Goal: Task Accomplishment & Management: Complete application form

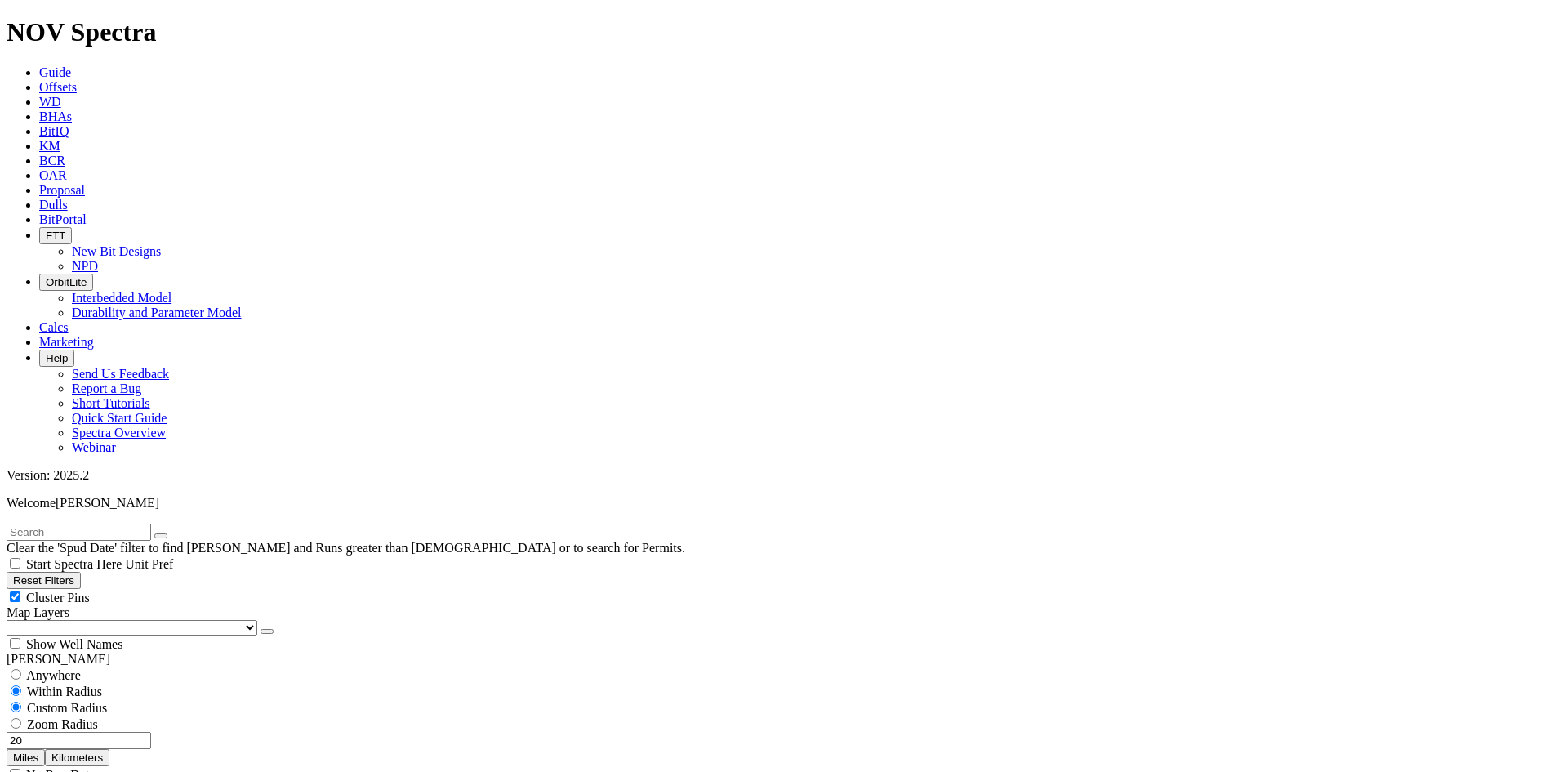
scroll to position [10988, 0]
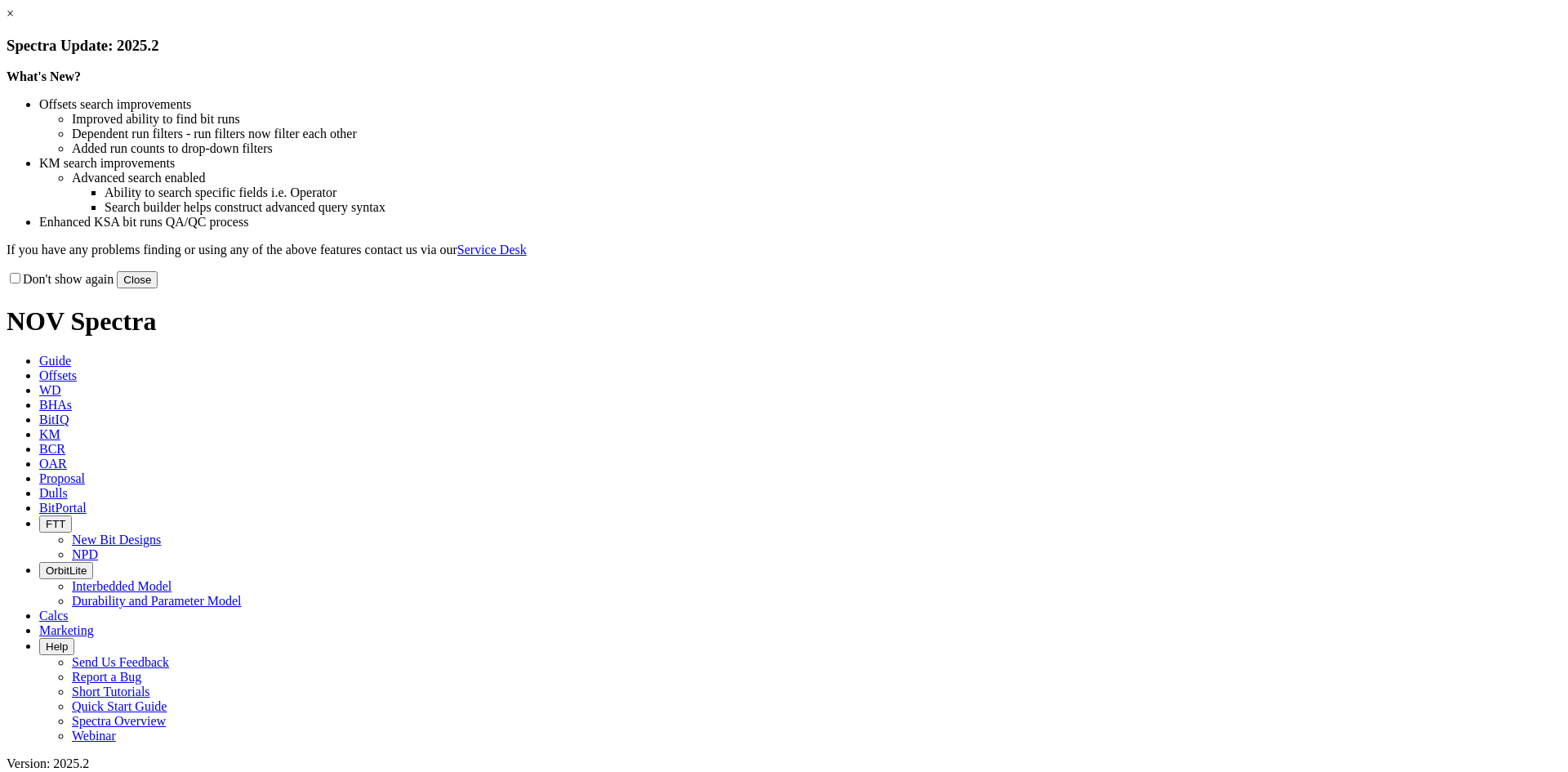
click at [158, 288] on button "Close" at bounding box center [136, 279] width 40 height 17
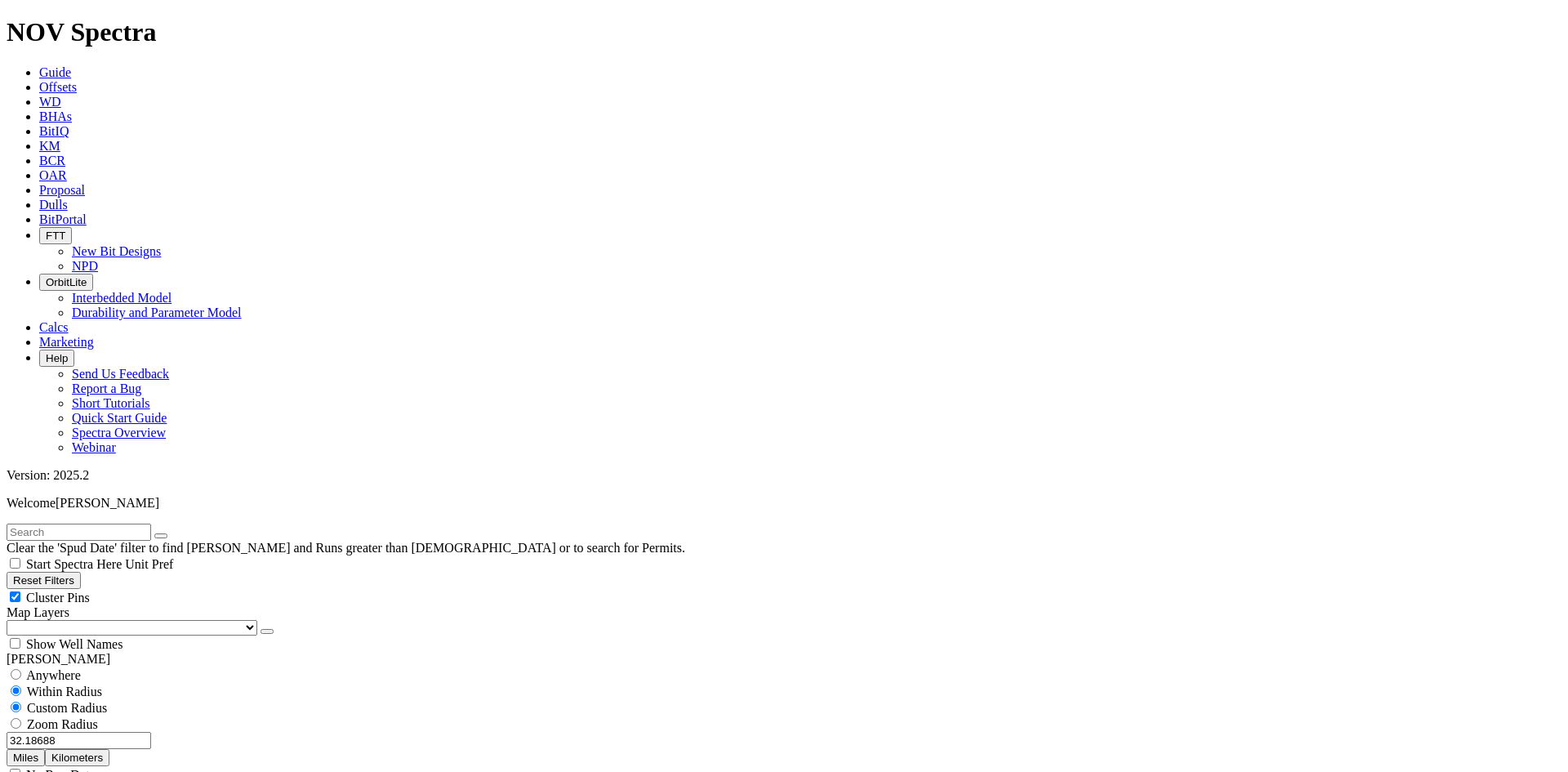
click at [39, 183] on icon at bounding box center [39, 190] width 0 height 14
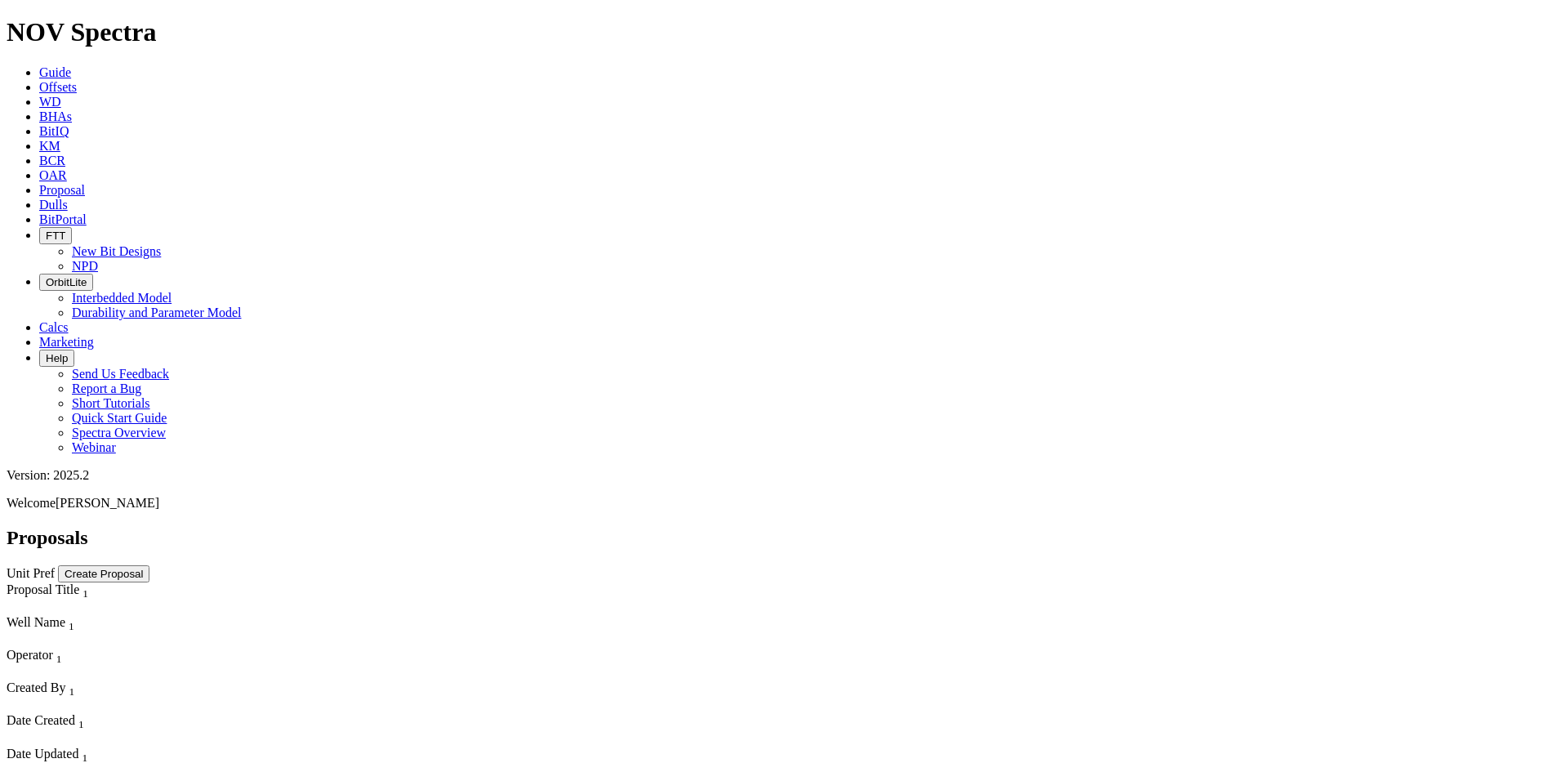
click at [149, 565] on button "Create Proposal" at bounding box center [103, 573] width 92 height 17
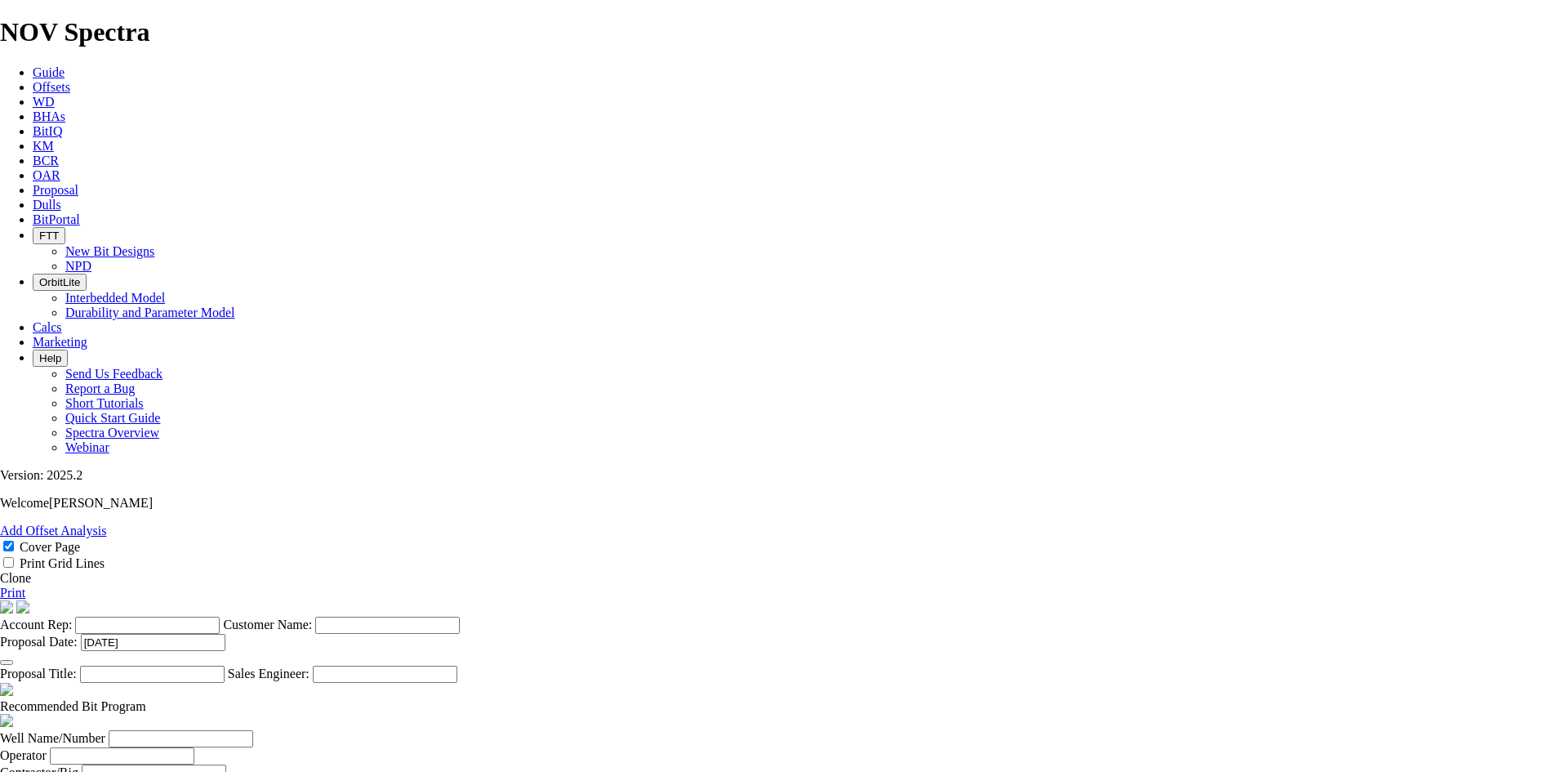
click at [220, 617] on input "Account Rep:" at bounding box center [147, 625] width 144 height 17
type input "[PERSON_NAME]"
type input "DET Consulting"
click at [225, 665] on input "Proposal Title:" at bounding box center [152, 674] width 144 height 17
type input "Husky-[PERSON_NAME] A 1H"
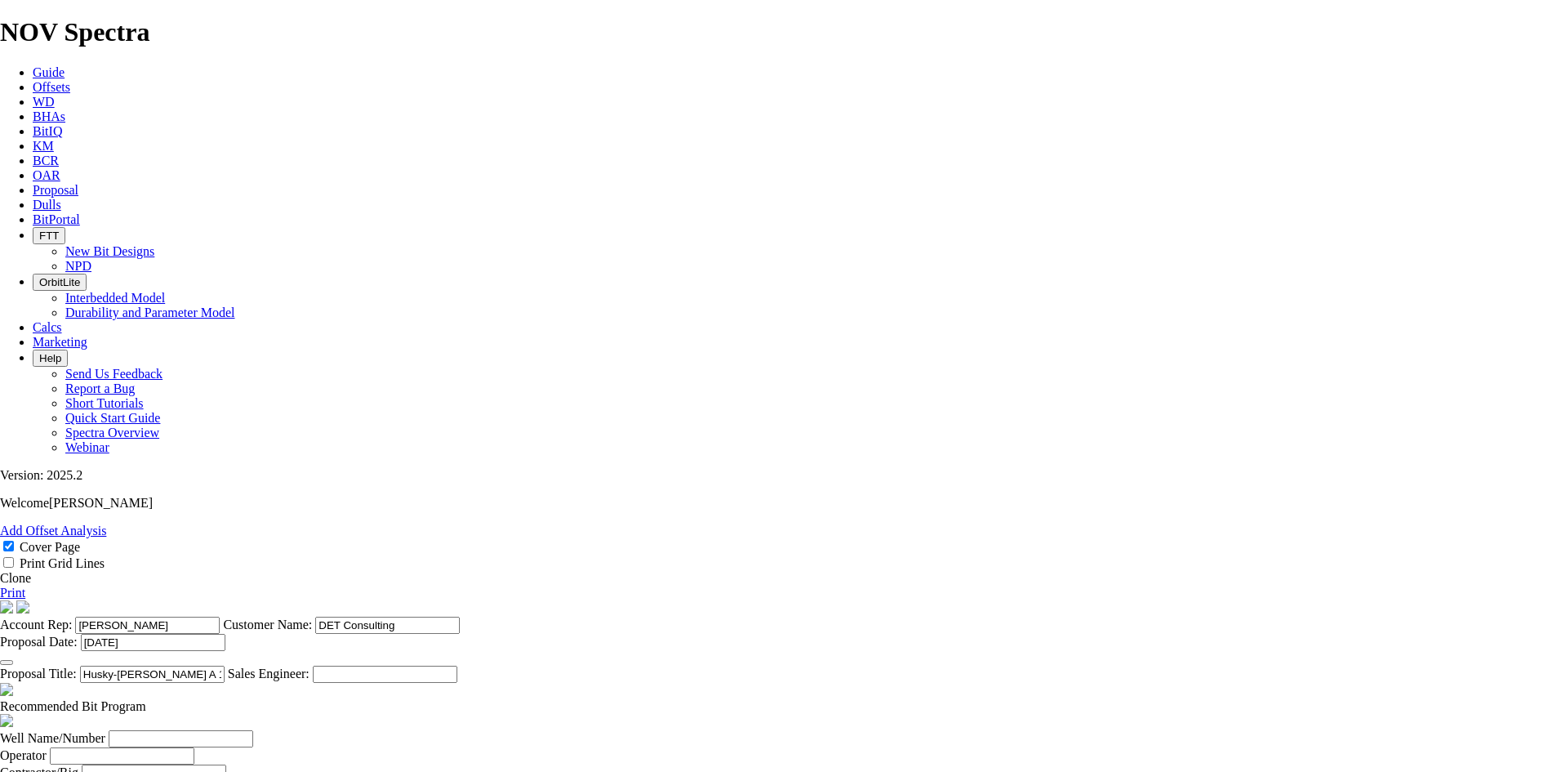
click at [457, 665] on input "Sales Engineer:" at bounding box center [385, 674] width 144 height 17
type input "[PERSON_NAME]"
click at [253, 730] on input "Well Name/Number" at bounding box center [181, 738] width 144 height 17
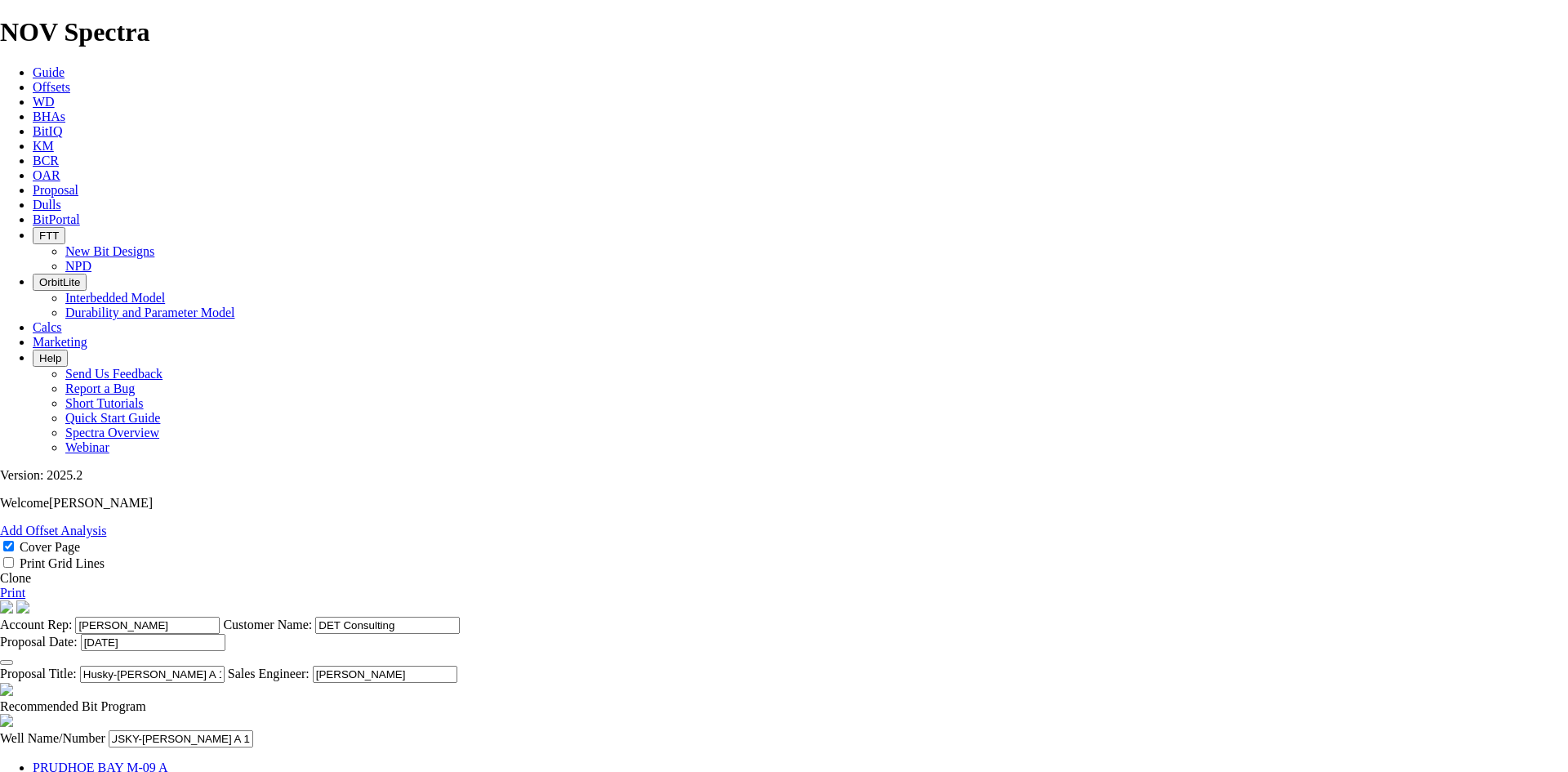
type input "HUSKY-[PERSON_NAME] A 1H"
type input "[PERSON_NAME] EXPLORATION"
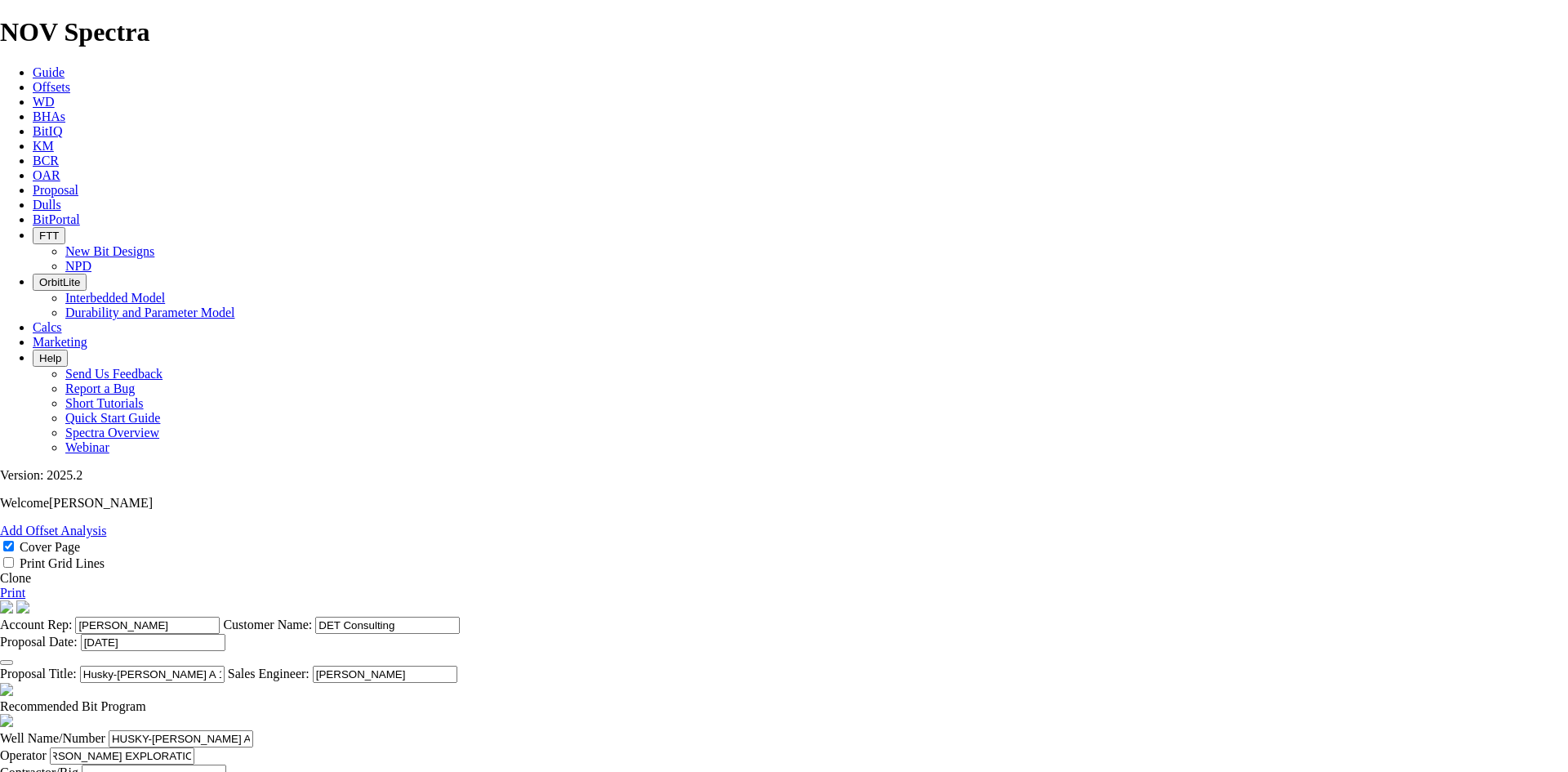
scroll to position [0, 0]
type input "[PERSON_NAME]"
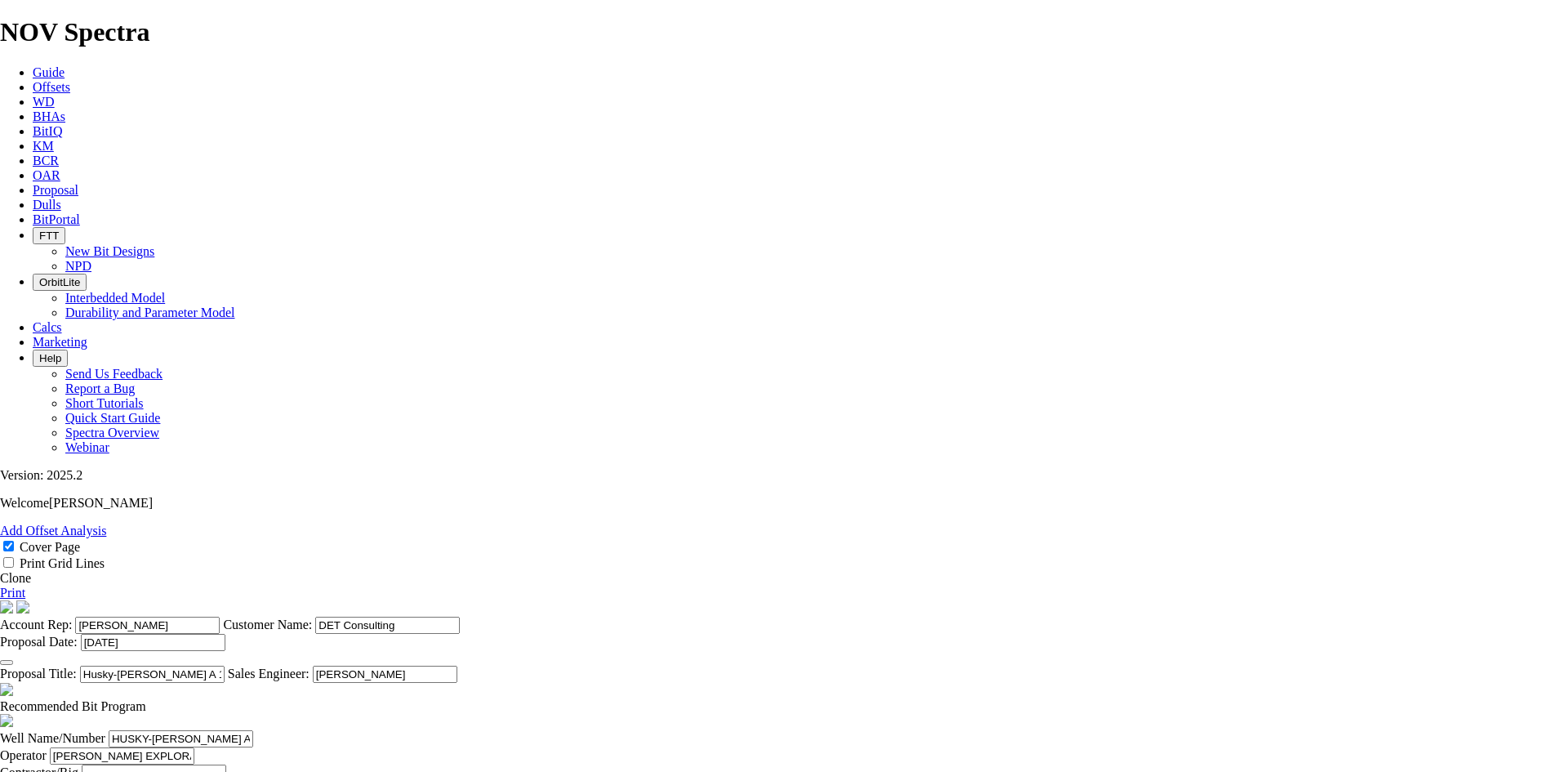
type input "28.443/-98.302"
type input "LIVE OAK"
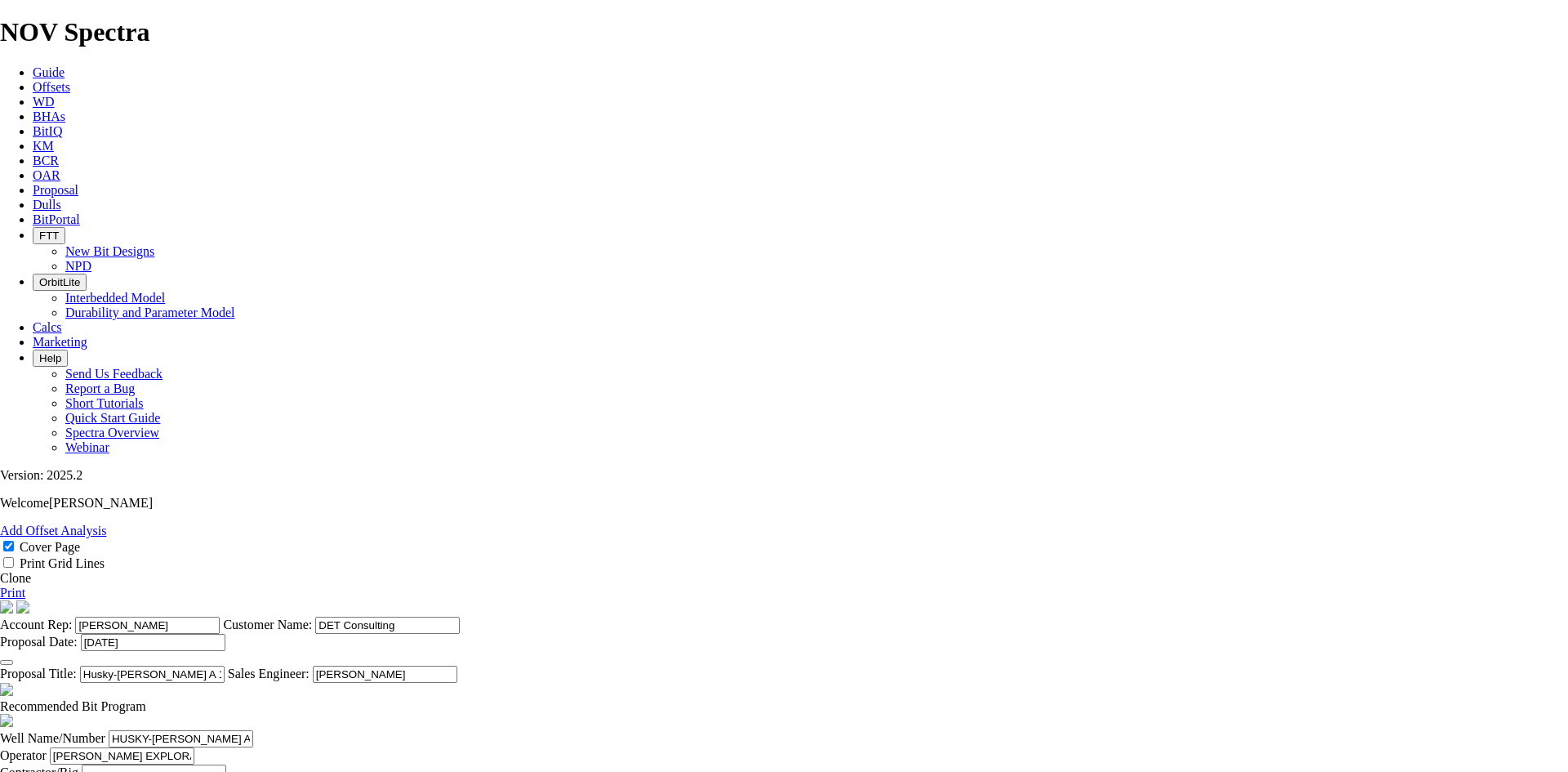
type input "[US_STATE]"
type input "[DATE]"
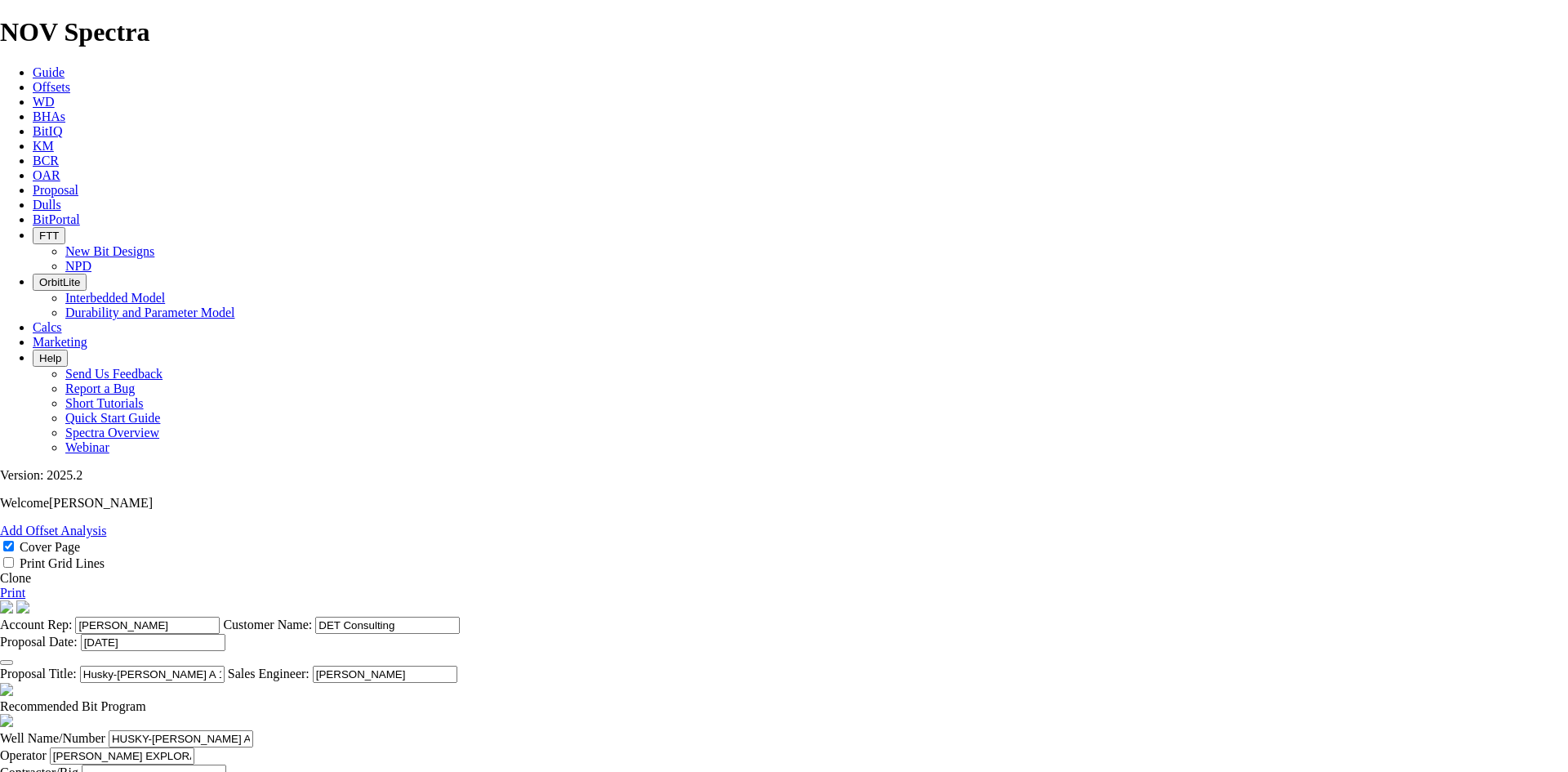
type input "[PERSON_NAME]"
type input "[PHONE_NUMBER]"
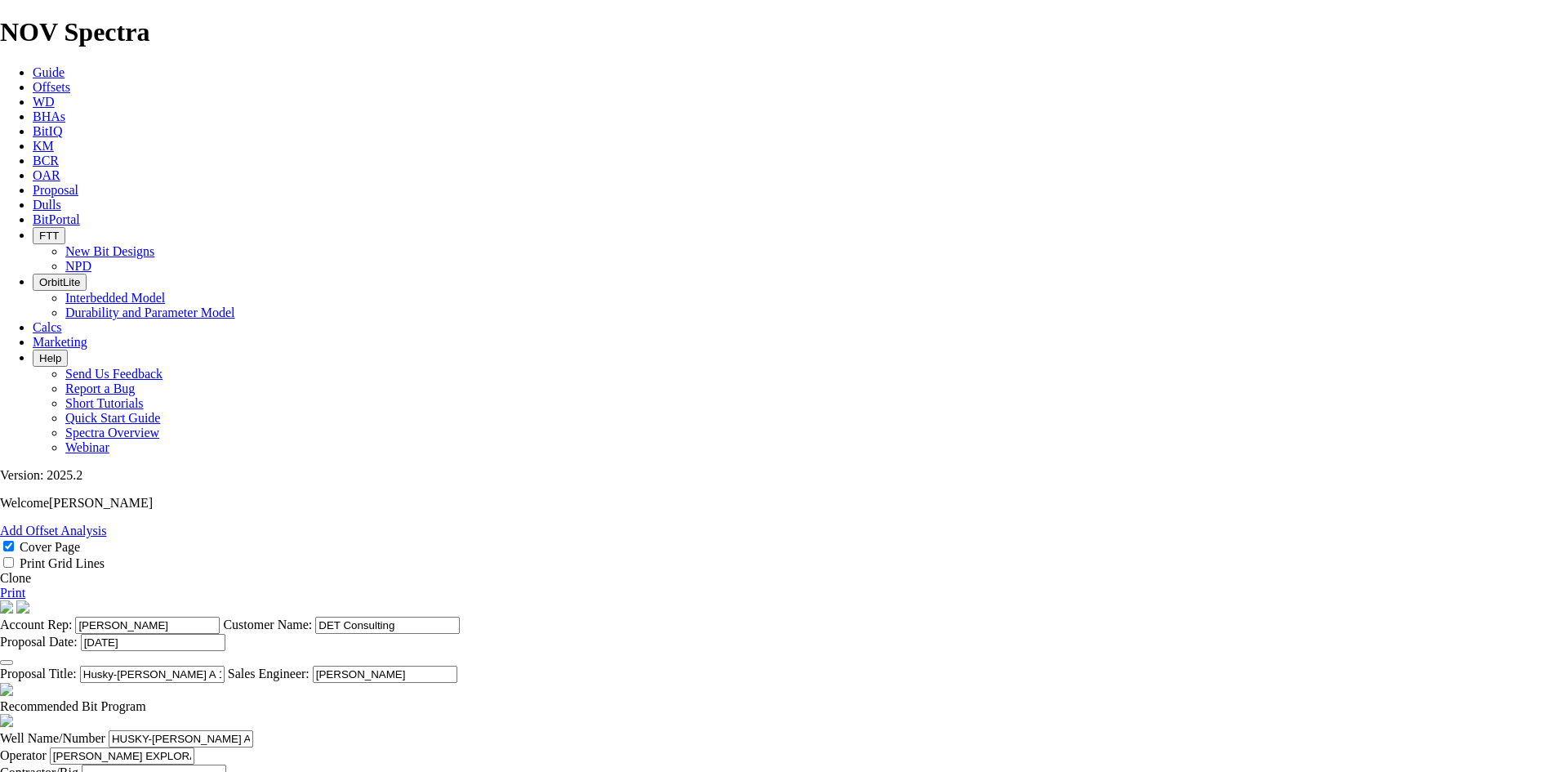
type input "STX"
type input "[PERSON_NAME]"
type input "[PHONE_NUMBER]"
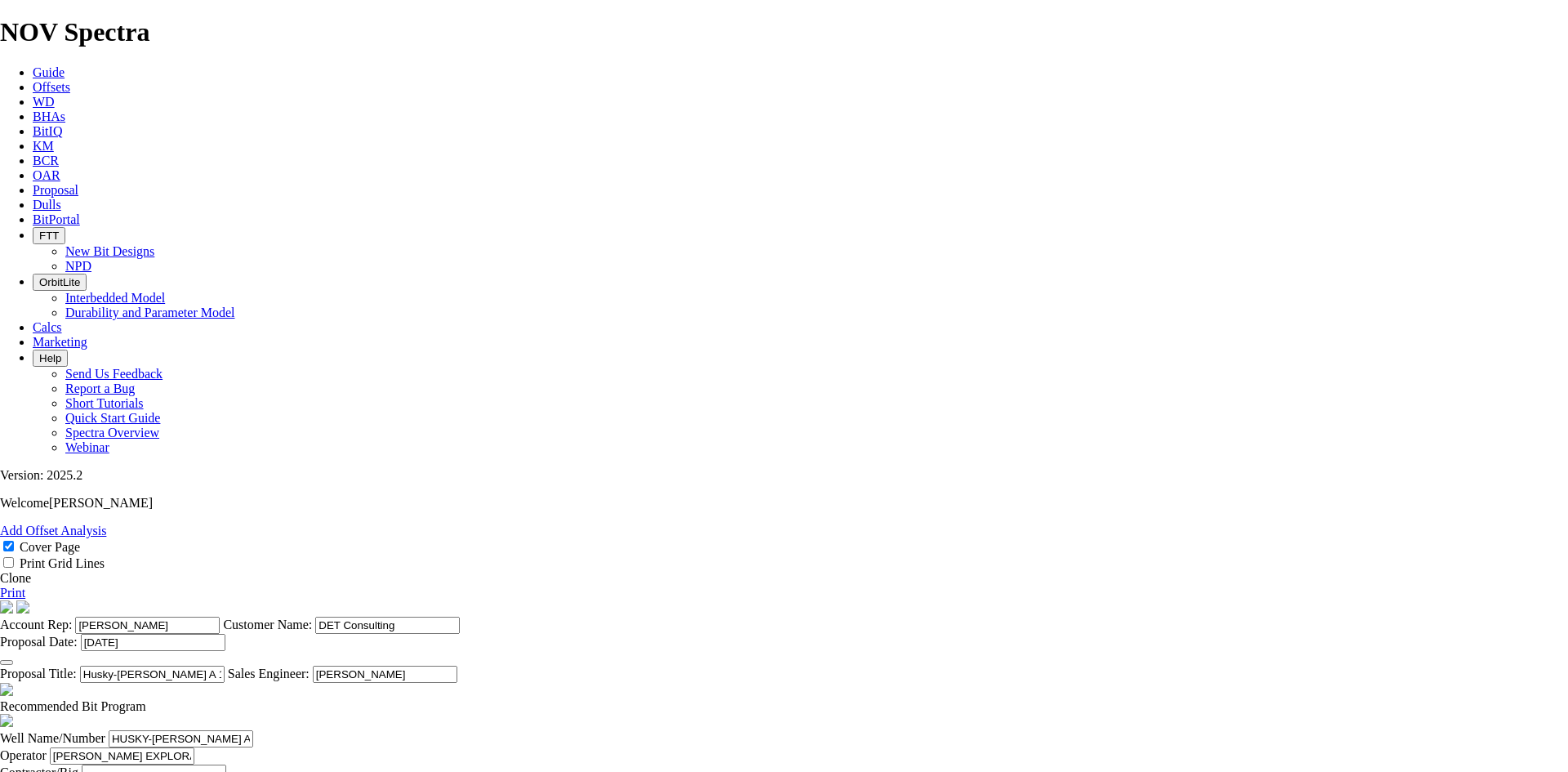
type input "[DATE]"
type input "17.5"
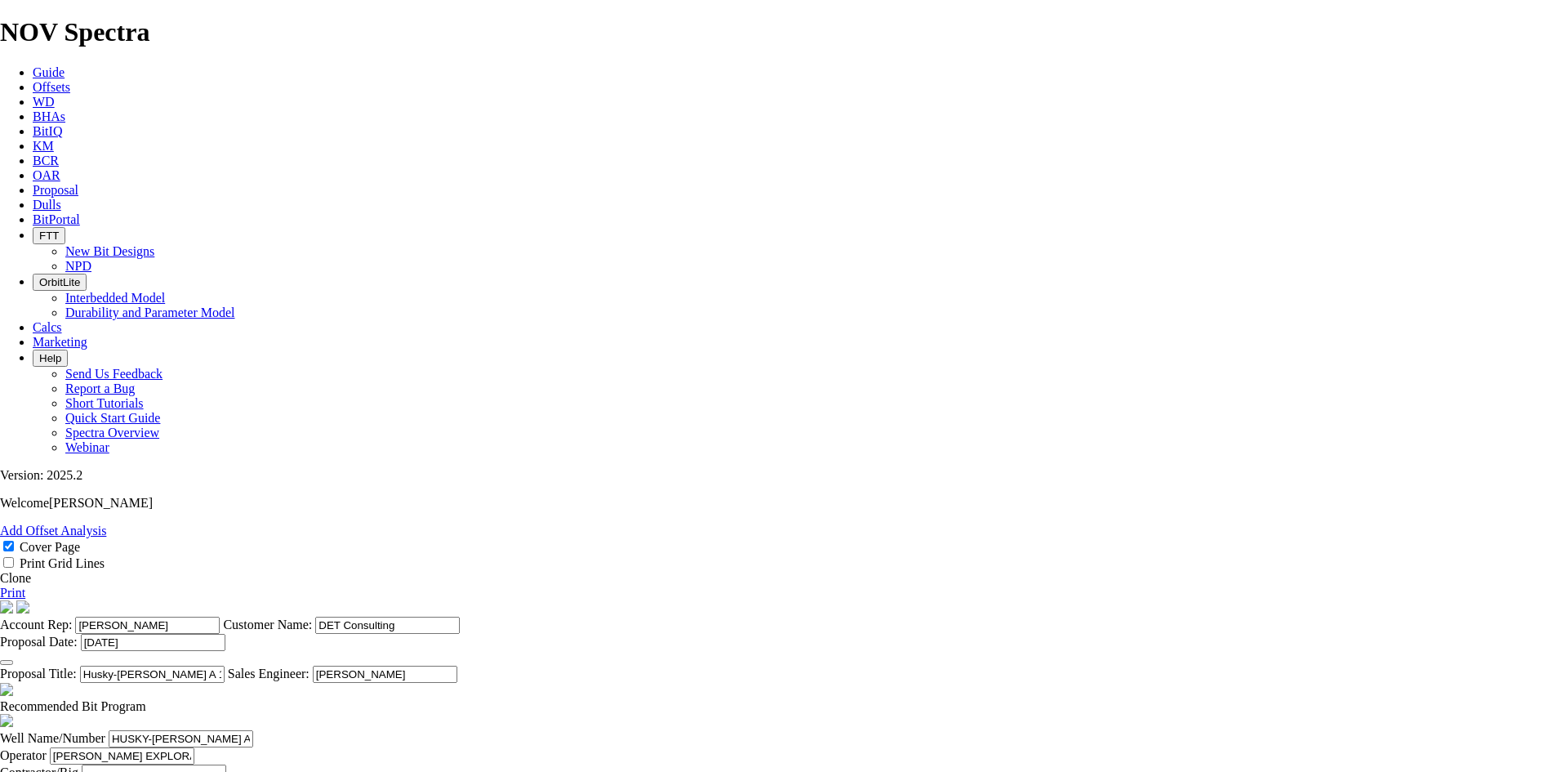
type input "t"
type input "TK66-E3"
type input "700"
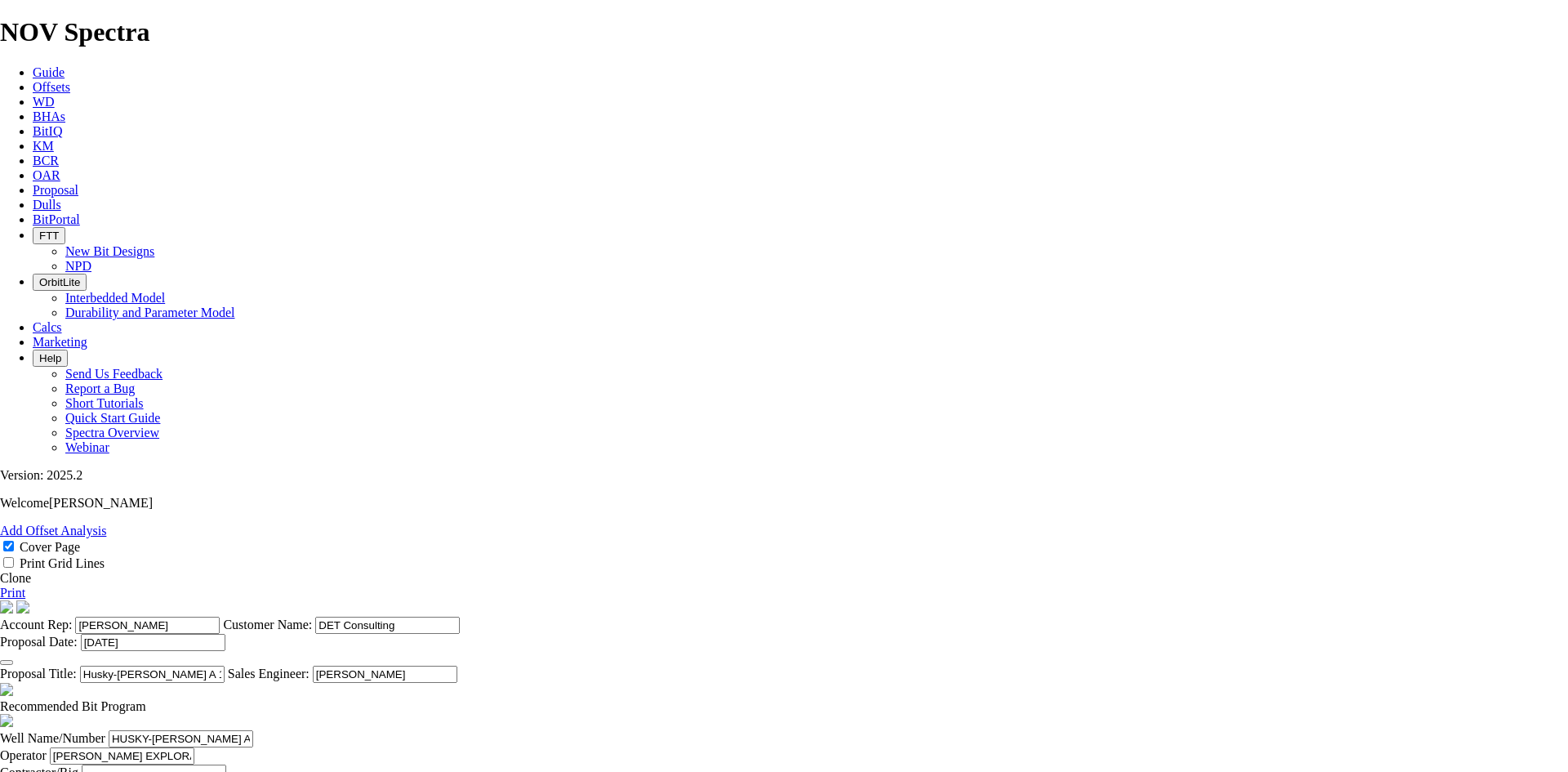
type input "7"
type input "600"
type input "4"
type input "150"
type input "60"
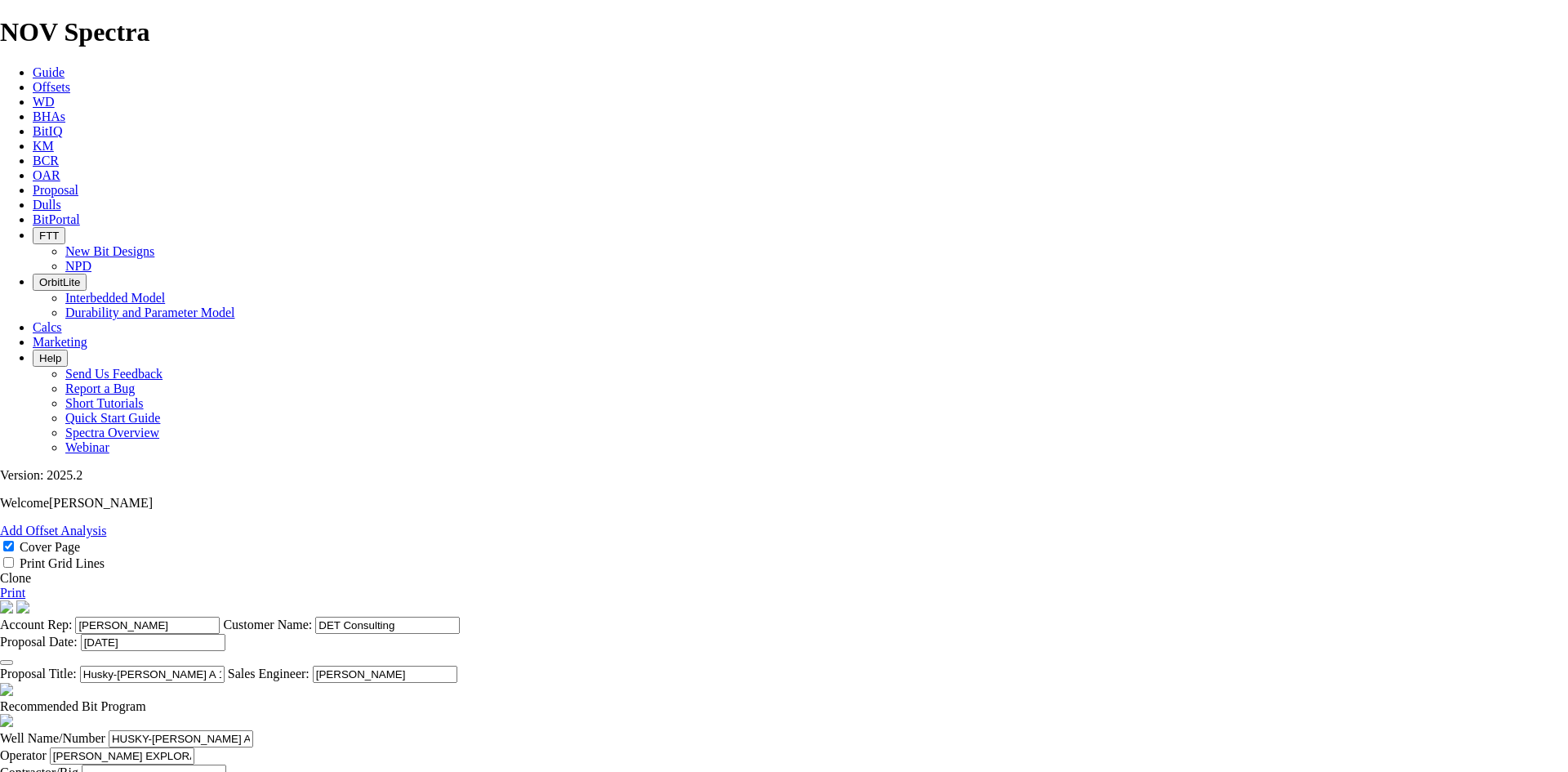
type input "150"
type input "7500"
type input "2"
type input "32000"
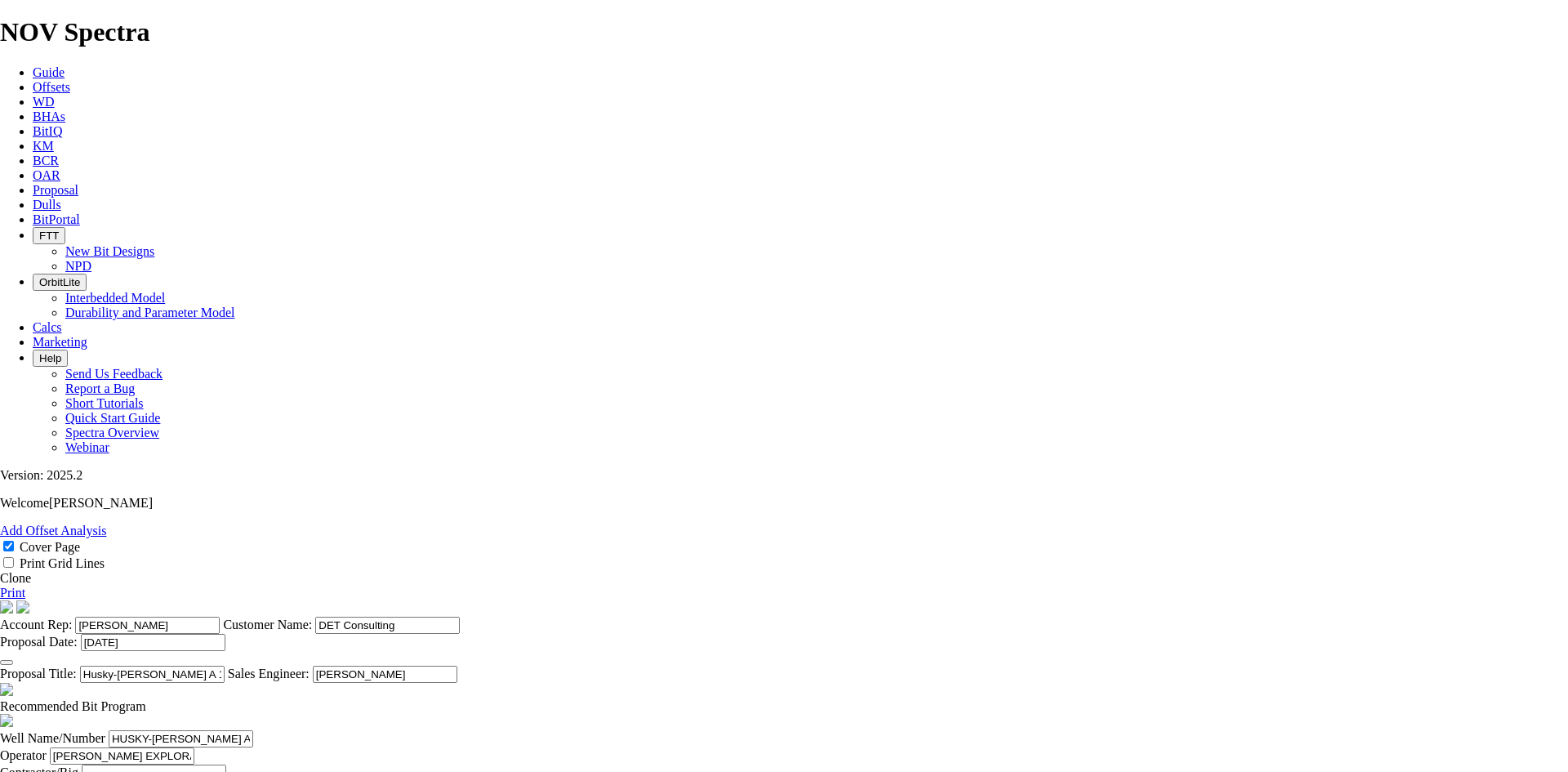
type input "12.25"
type input "1"
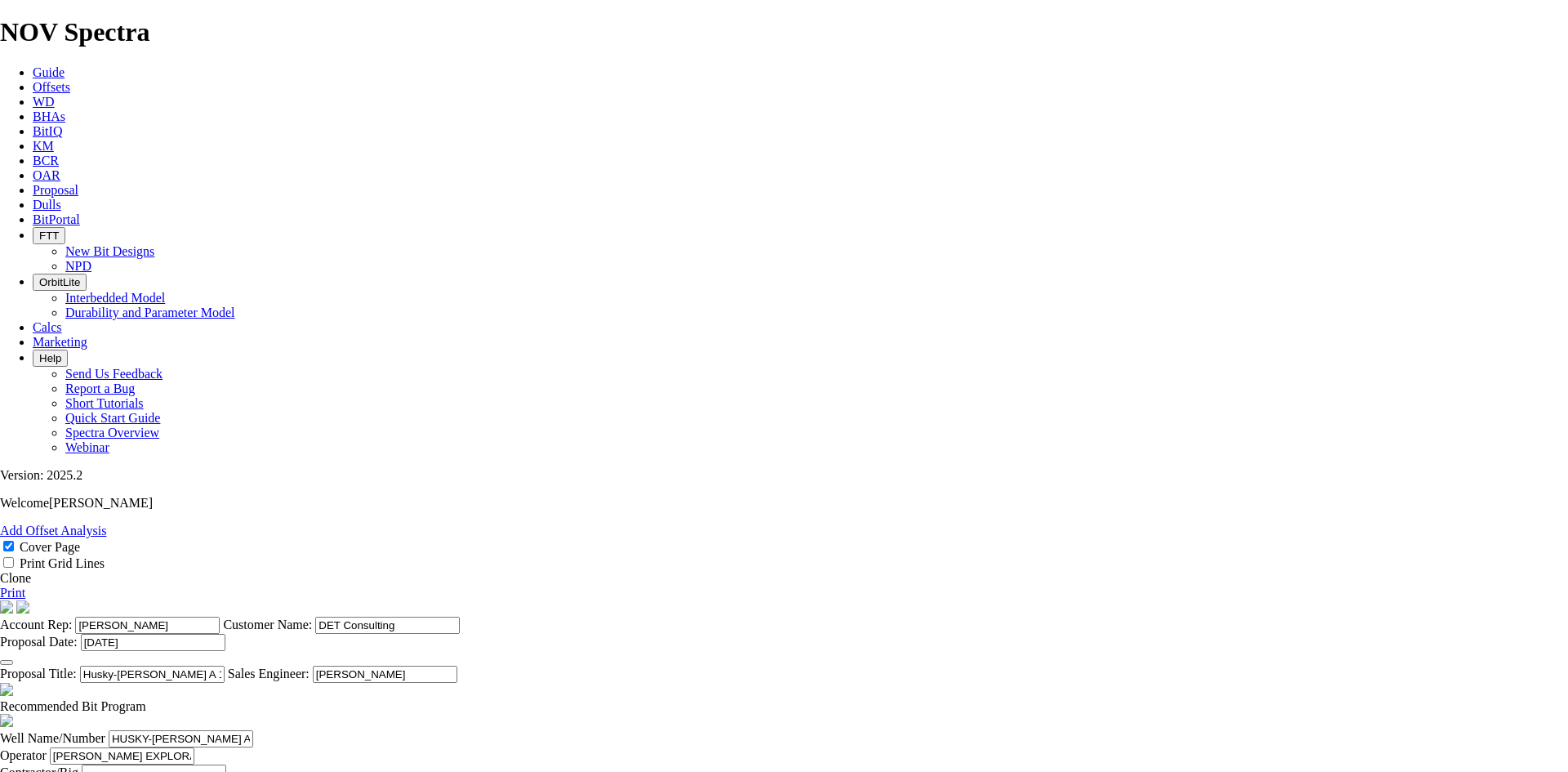
type input "2"
type input "t"
type input "TKC66-AE13"
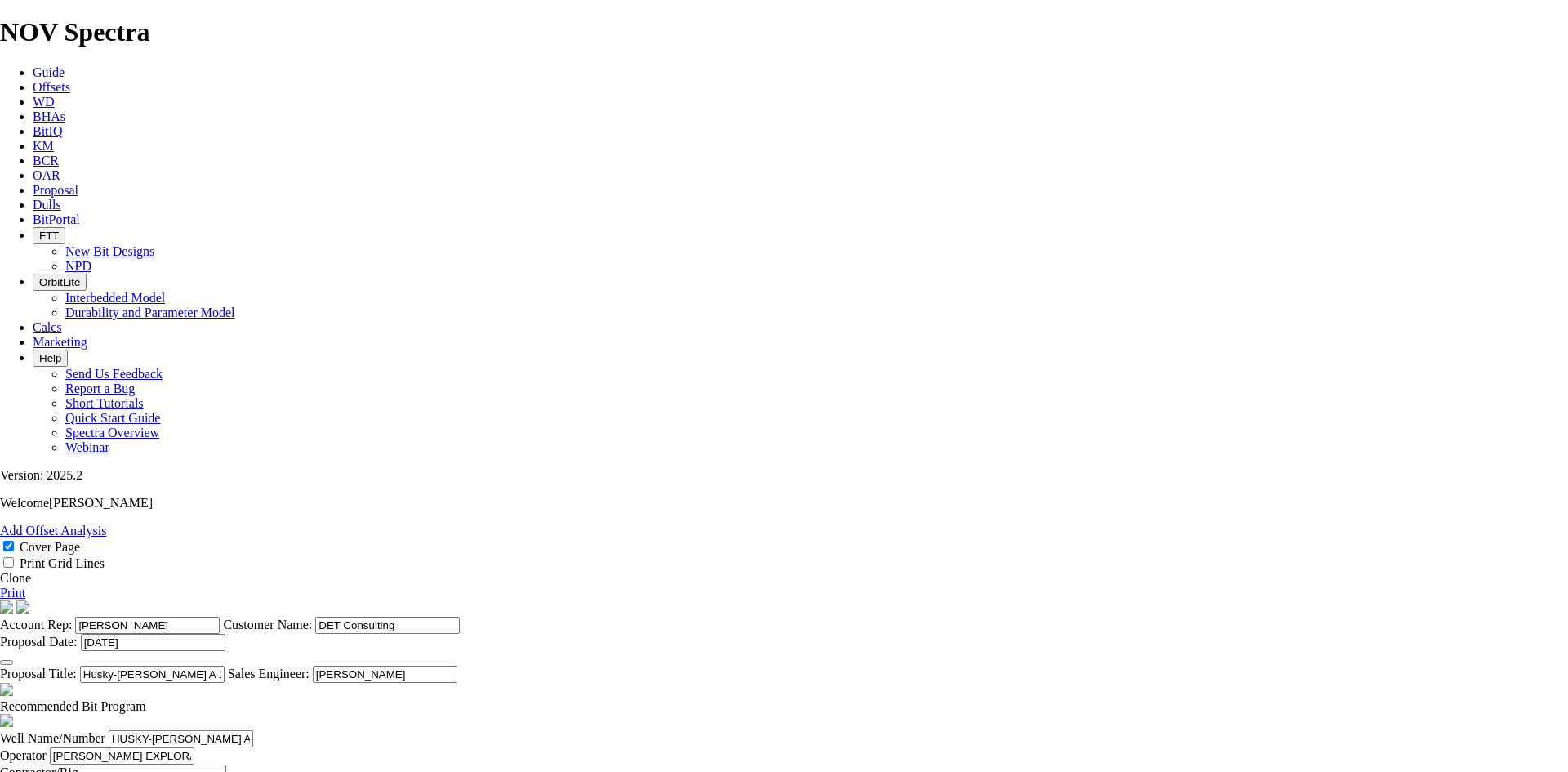
type input "9200"
type input "29"
drag, startPoint x: 667, startPoint y: 478, endPoint x: 606, endPoint y: 473, distance: 61.2
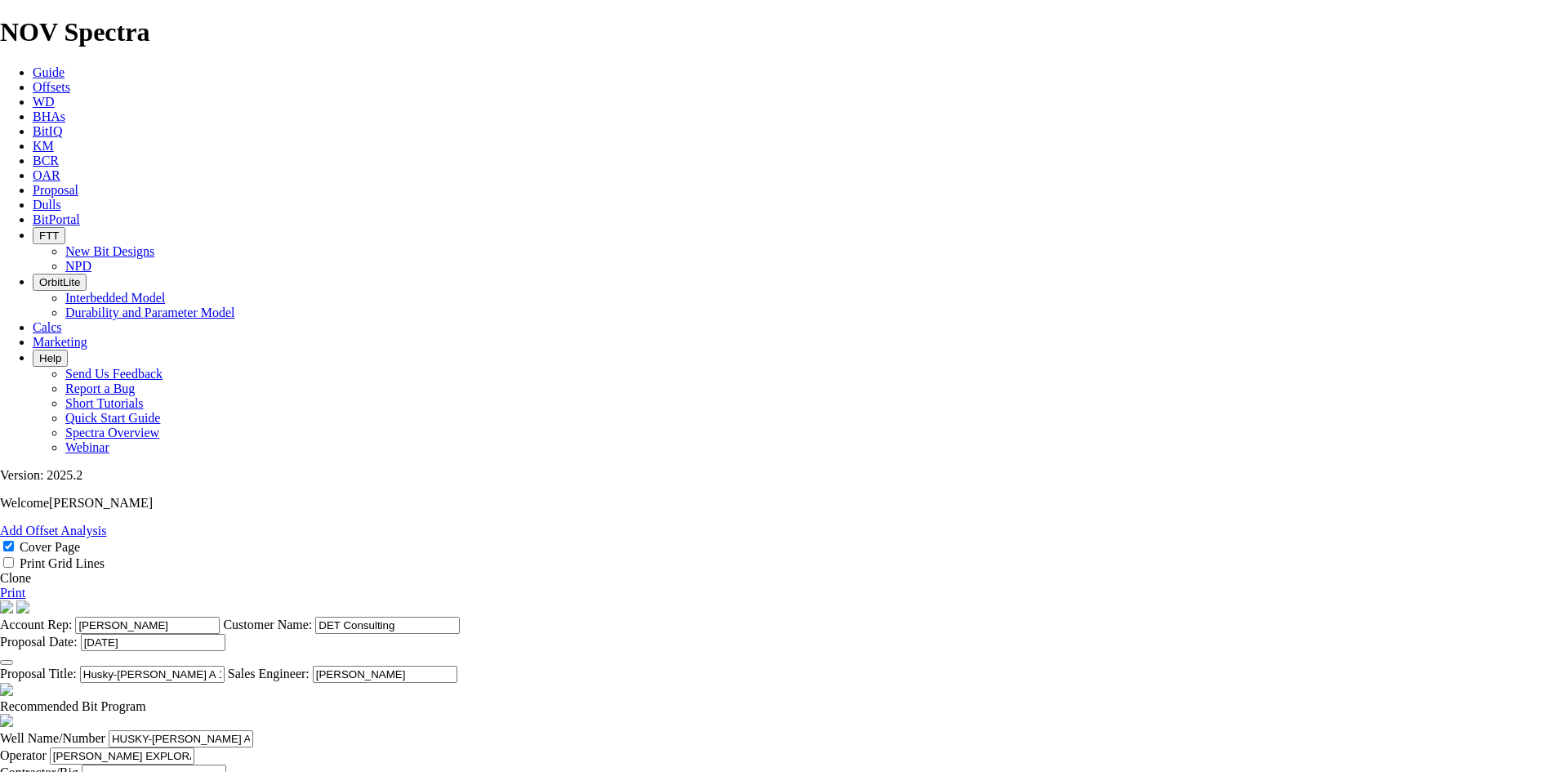
type input "29"
type input "8500"
type input "293.1"
type input "55"
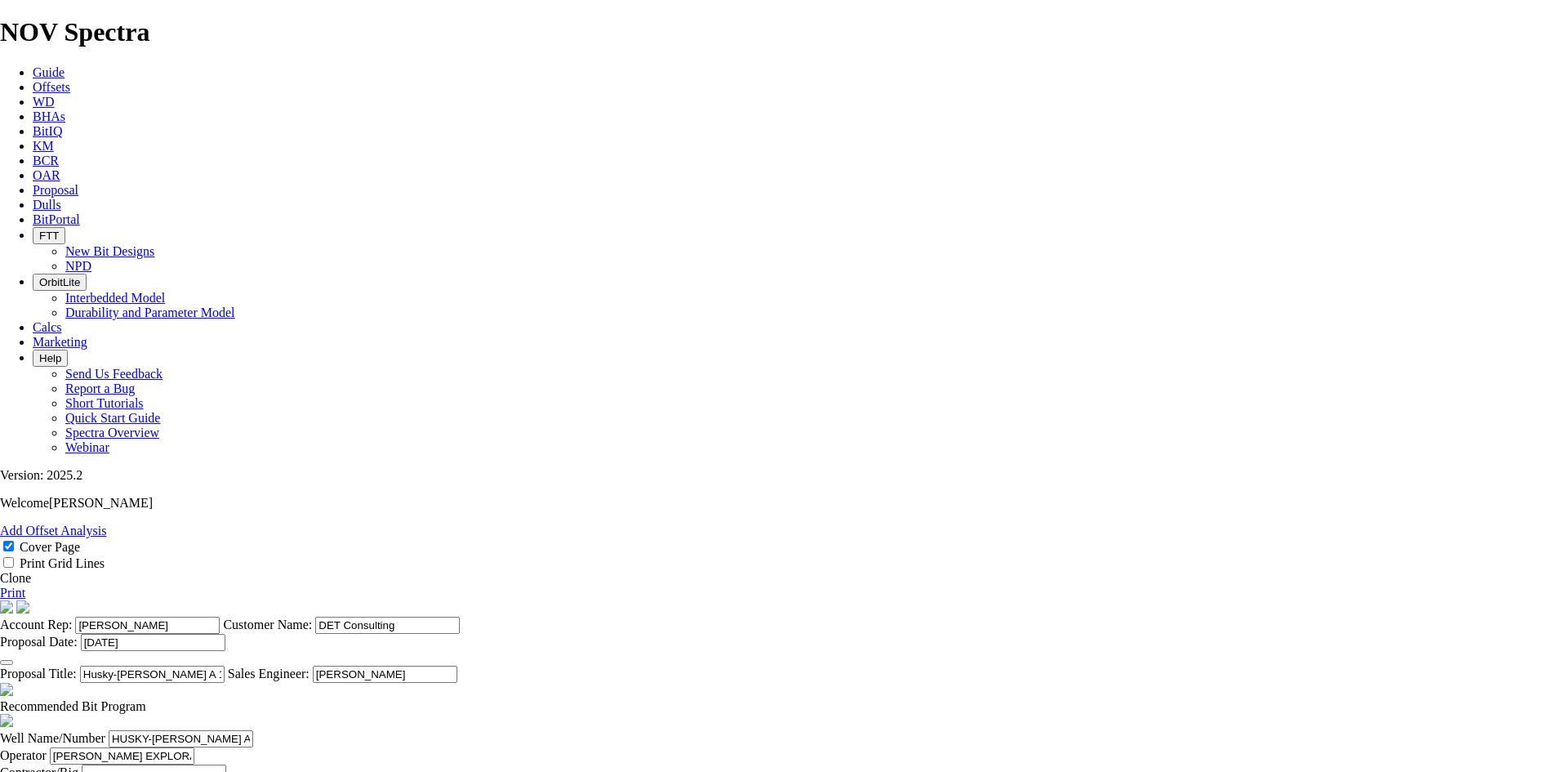
type input "175"
type input "15500"
type input "30000"
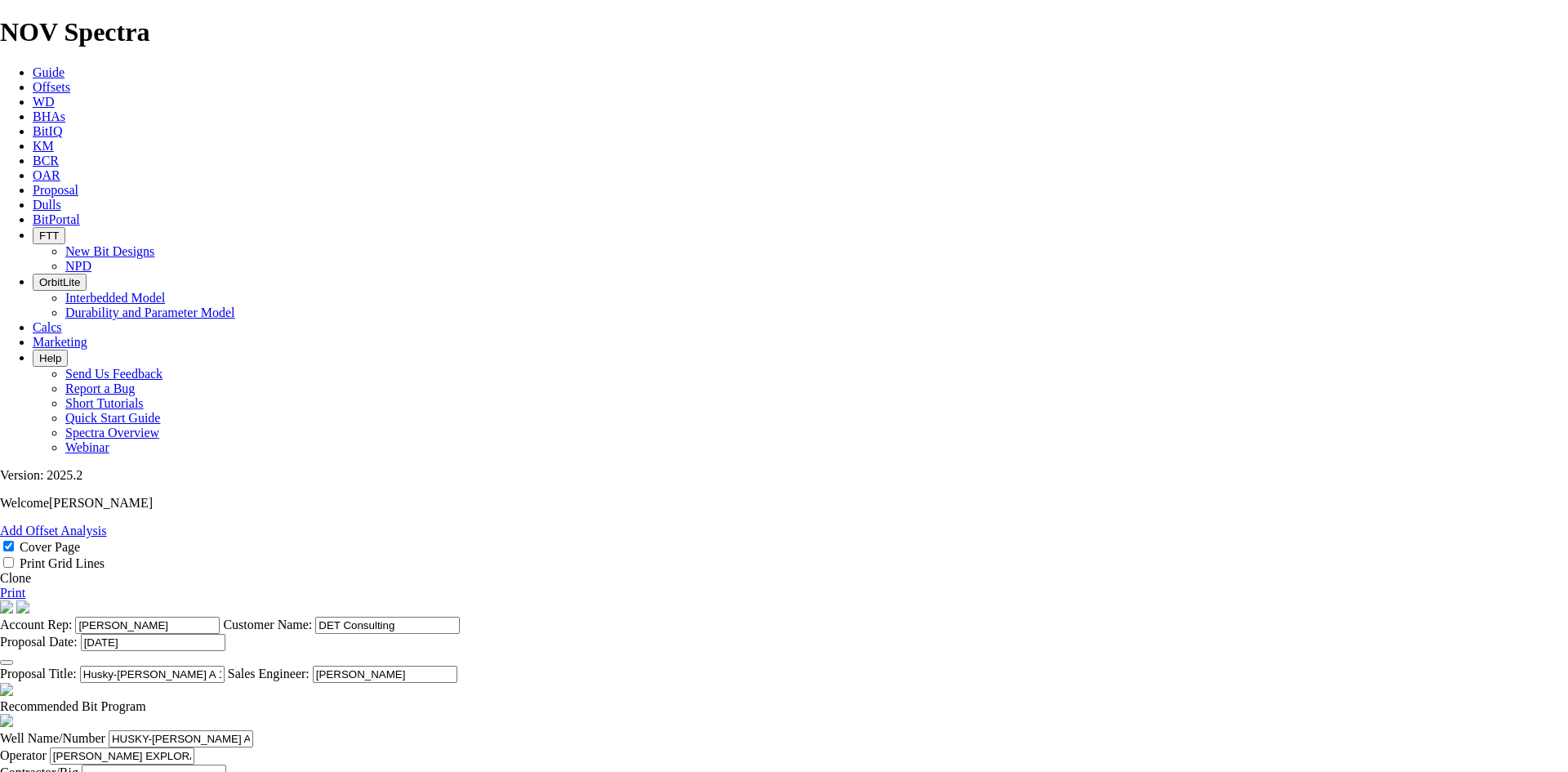
type input "3"
type input "8.75"
type input "TK63-G9"
type input "24494"
type input "15294"
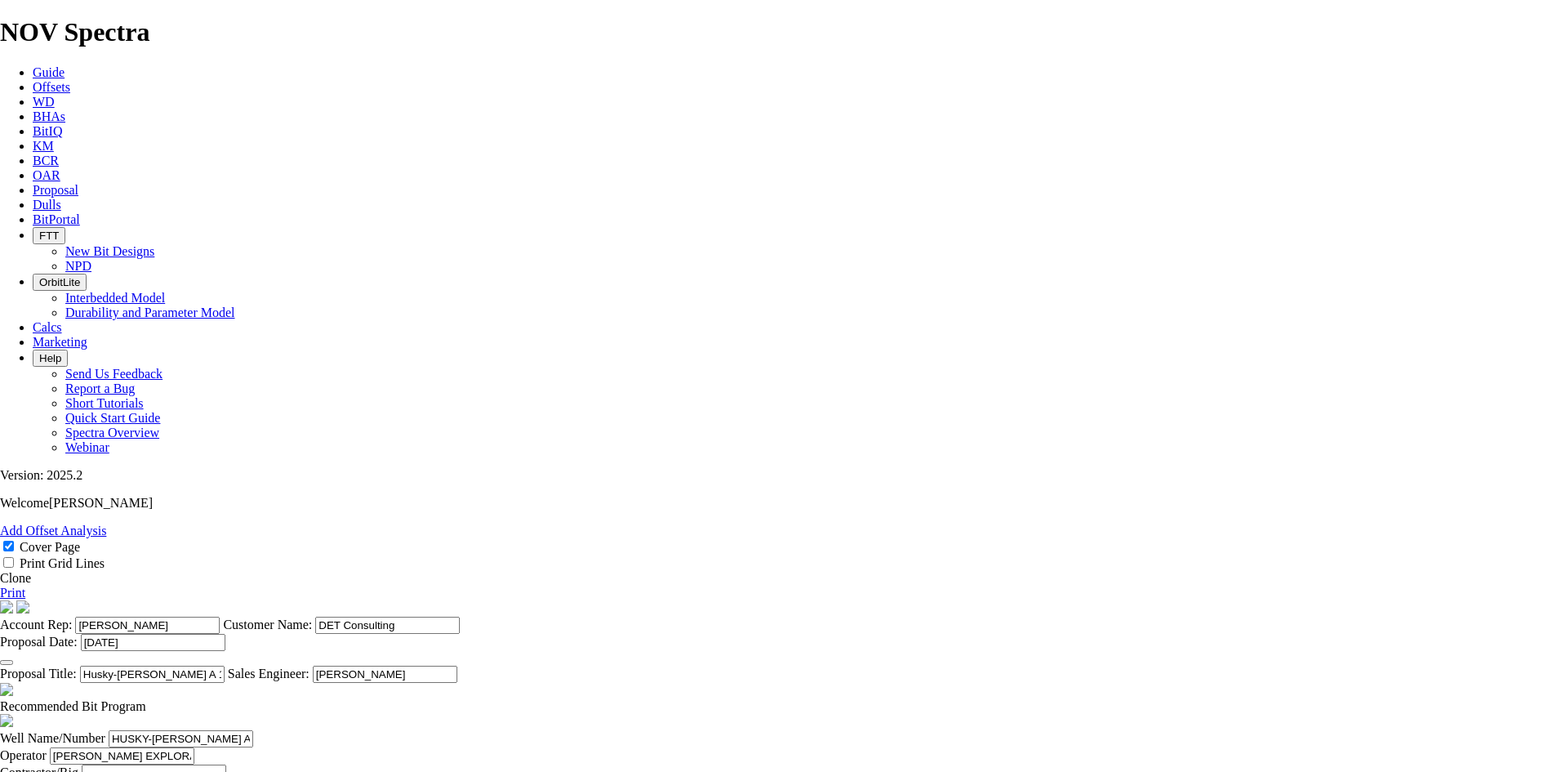
type input "101"
type input "35"
type input "250"
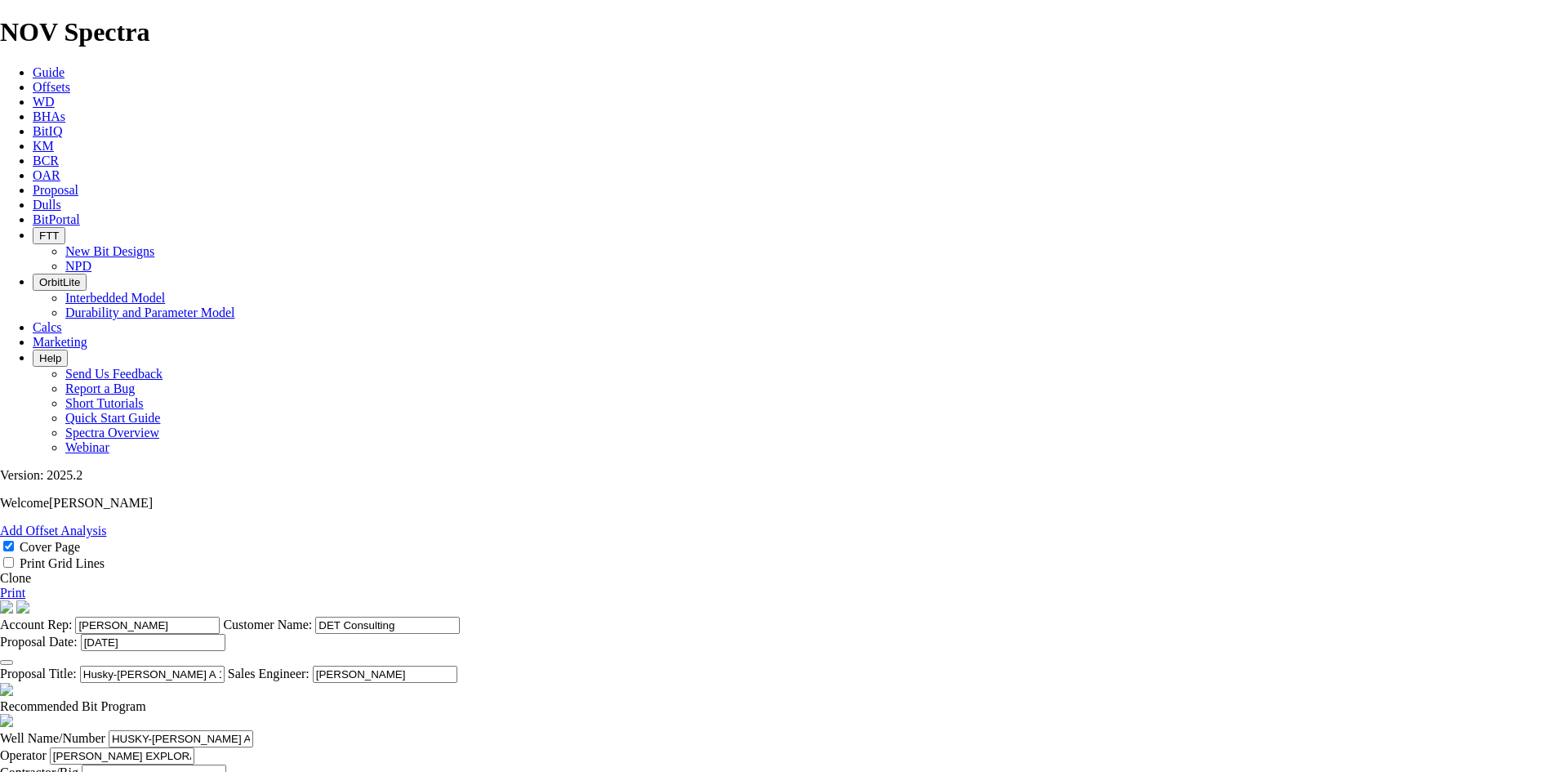
type input "12000"
type input "24000"
type input "c"
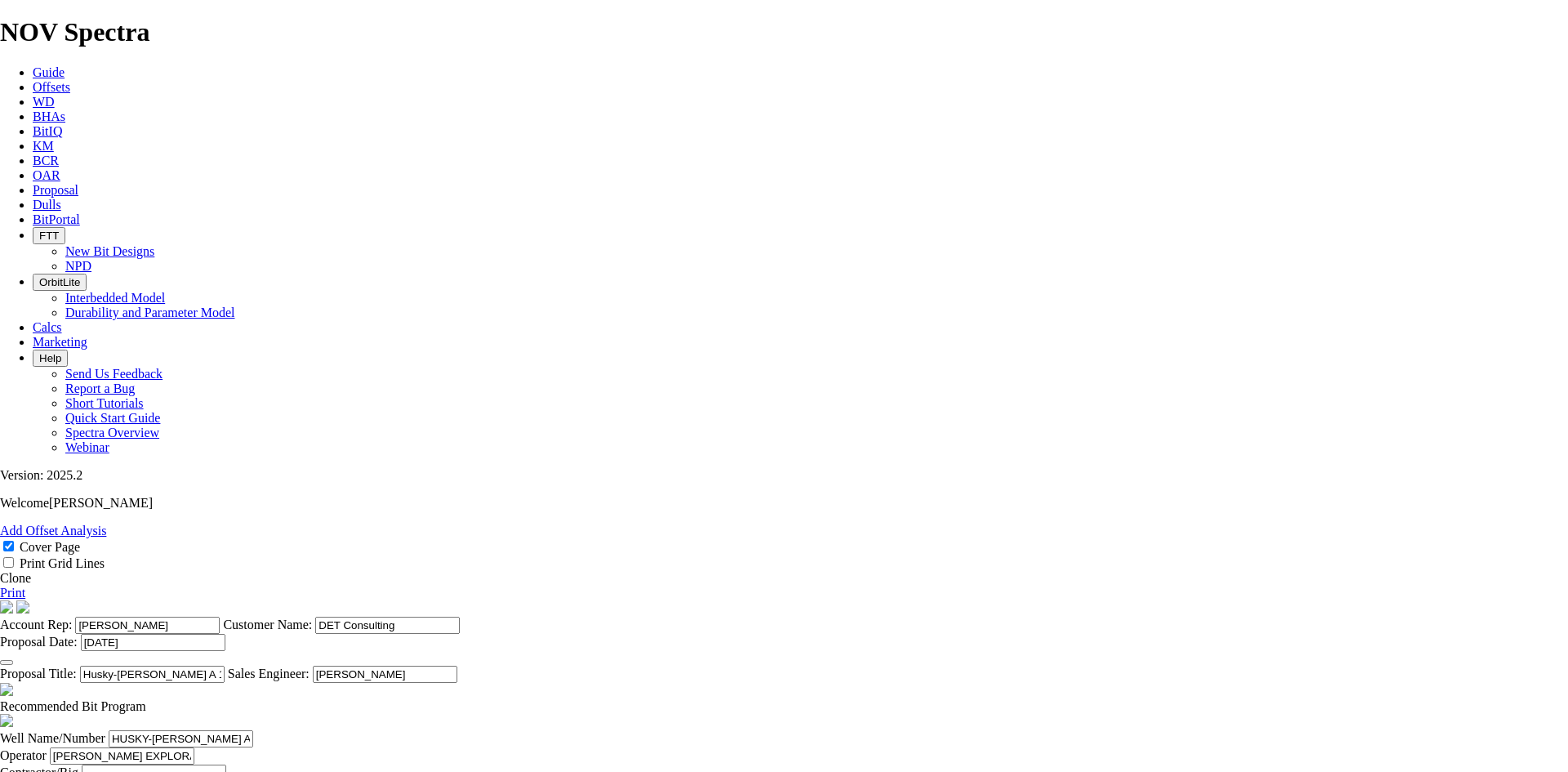
scroll to position [694, 0]
type input "CAN BE USED AS A CURVE OR CURVE/LATERAL"
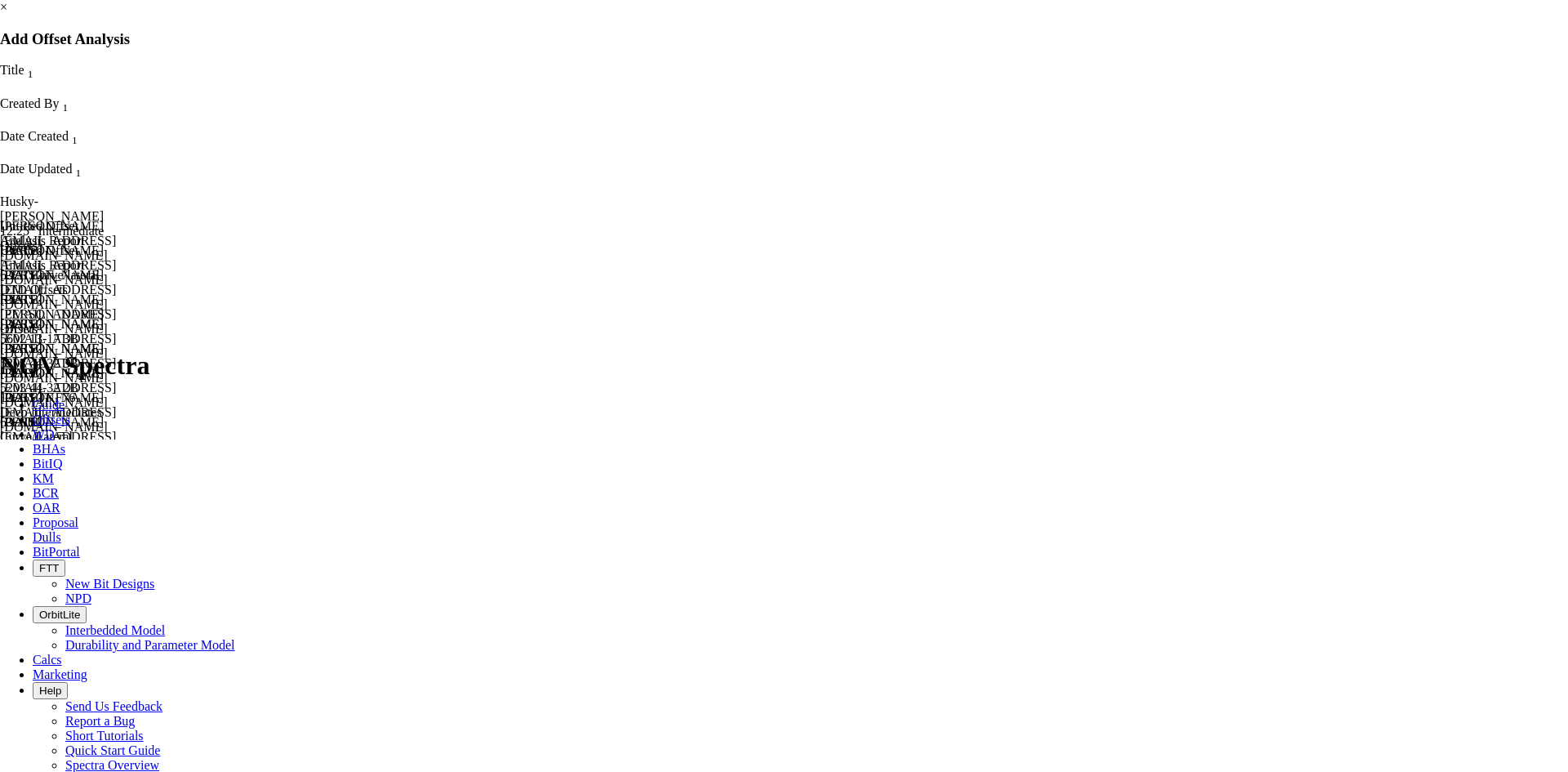
click at [106, 244] on div "[DATE]" at bounding box center [53, 251] width 106 height 15
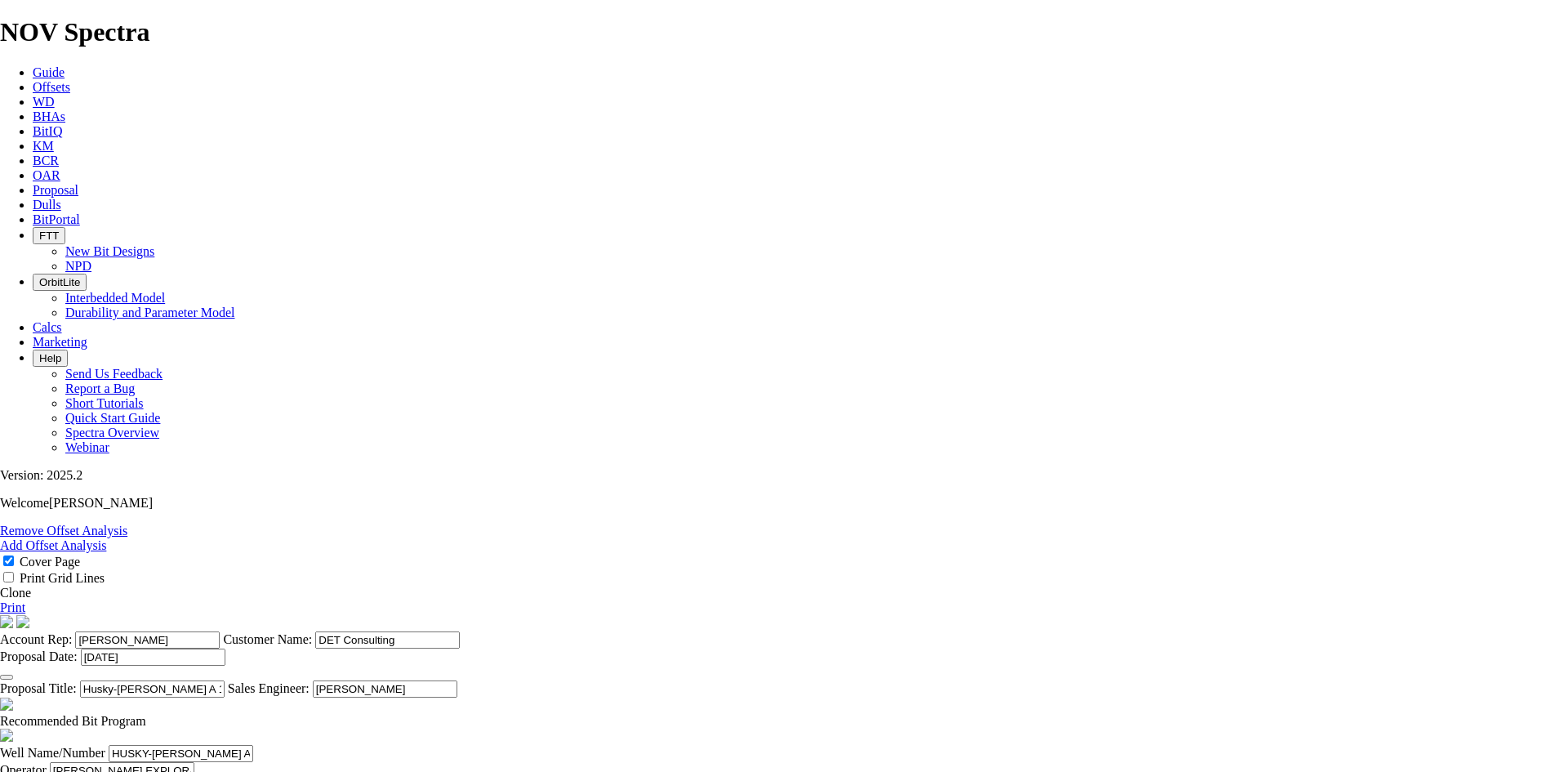
scroll to position [4107, 0]
click at [26, 600] on link "Print" at bounding box center [12, 607] width 26 height 14
